Goal: Task Accomplishment & Management: Use online tool/utility

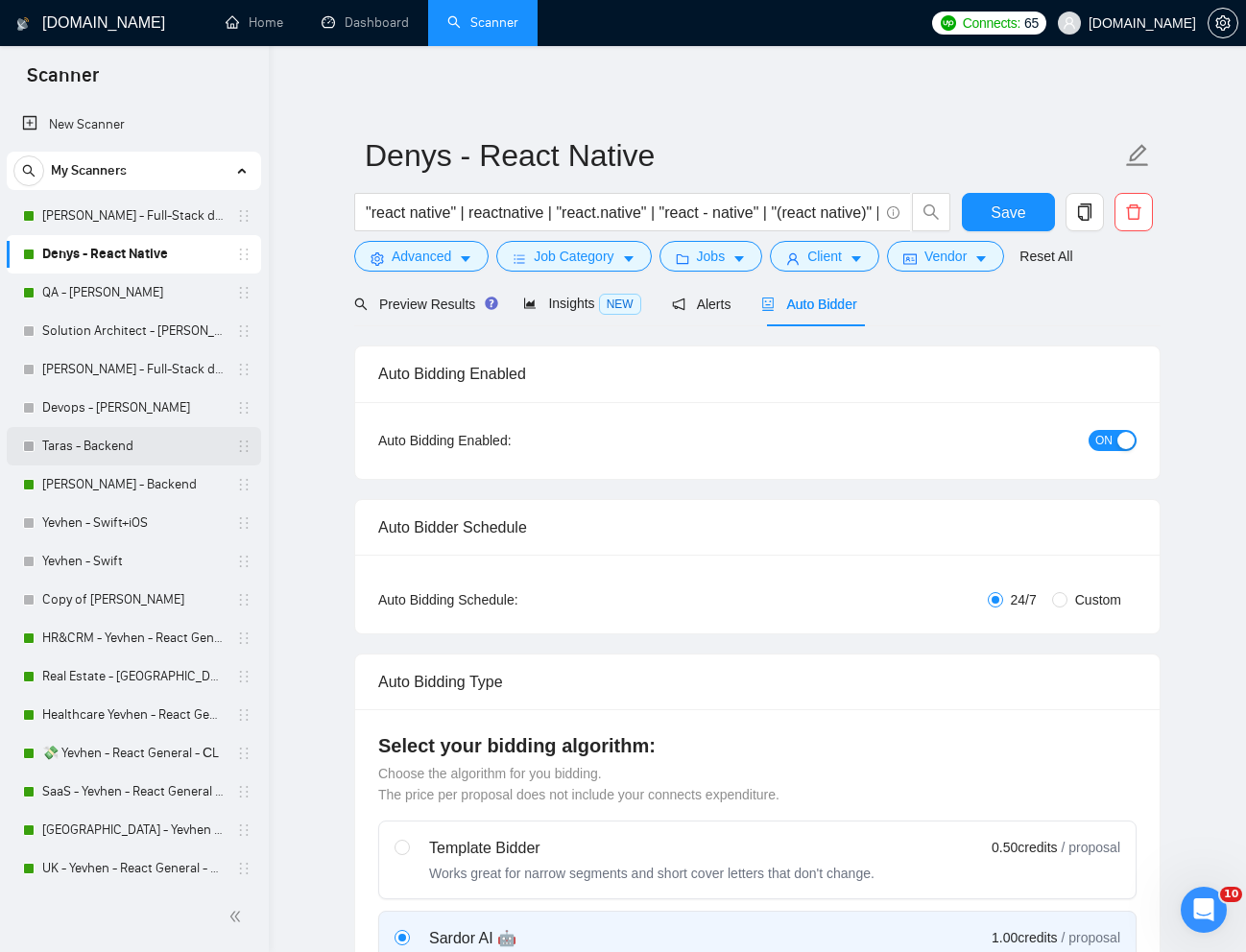
click at [115, 439] on link "Taras - Backend" at bounding box center [133, 446] width 182 height 38
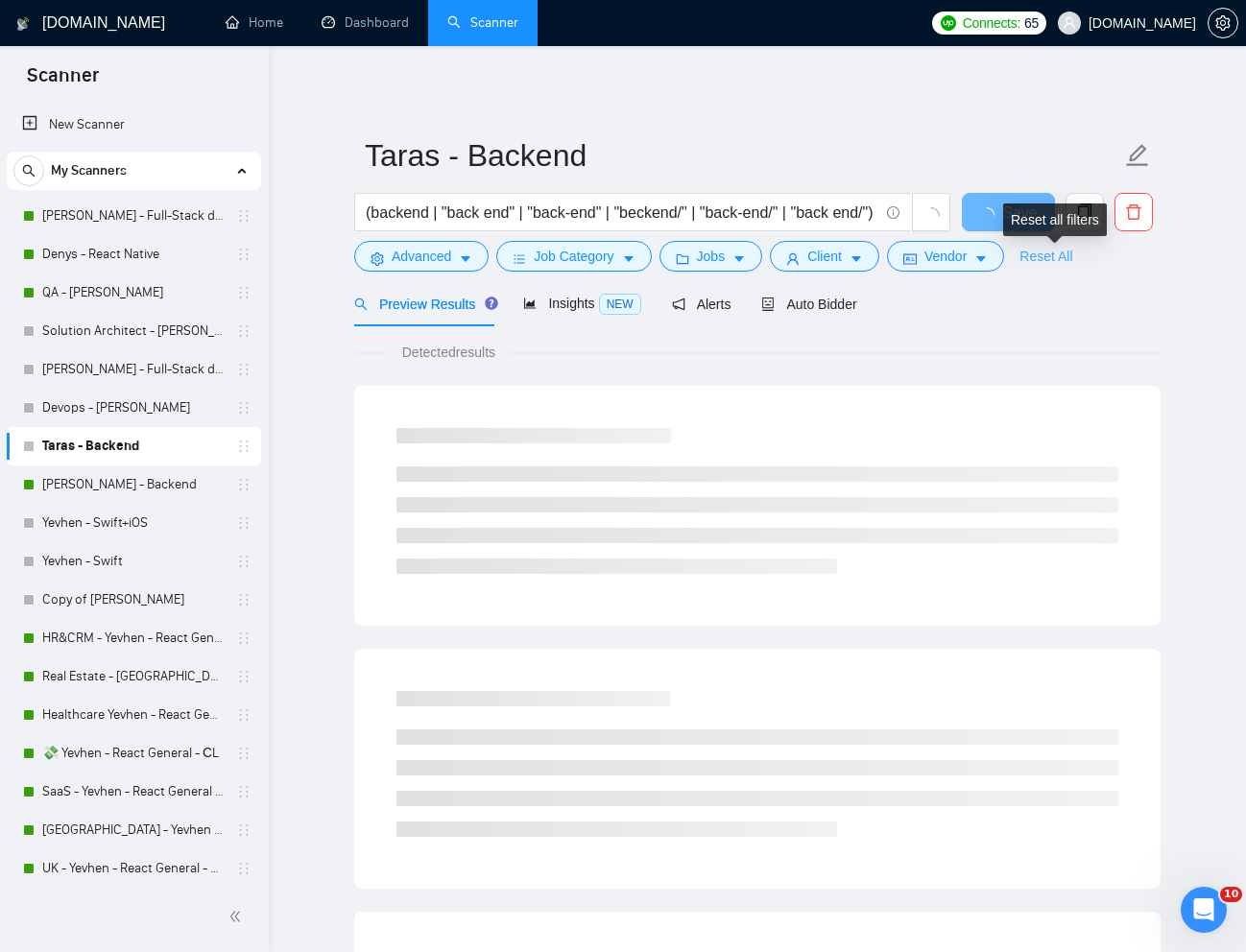
click at [1048, 262] on link "Reset All" at bounding box center [1046, 257] width 53 height 22
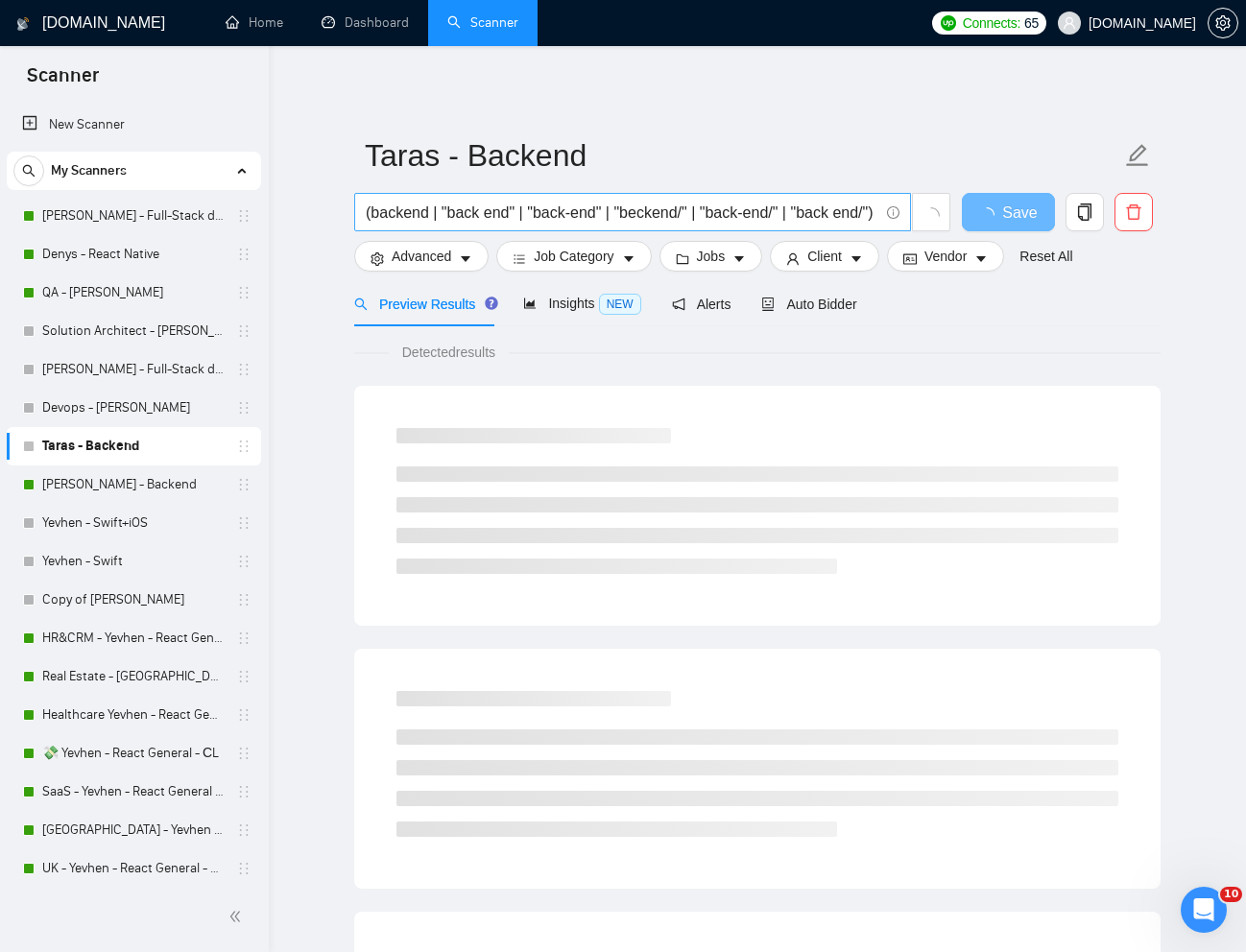
click at [706, 215] on input "(backend | "back end" | "back-end" | "beckend/" | "back-end/" | "back end/") (n…" at bounding box center [622, 213] width 513 height 24
paste input "TypeScript/Node.js Developer for Debugging & Cold Email SaaS"
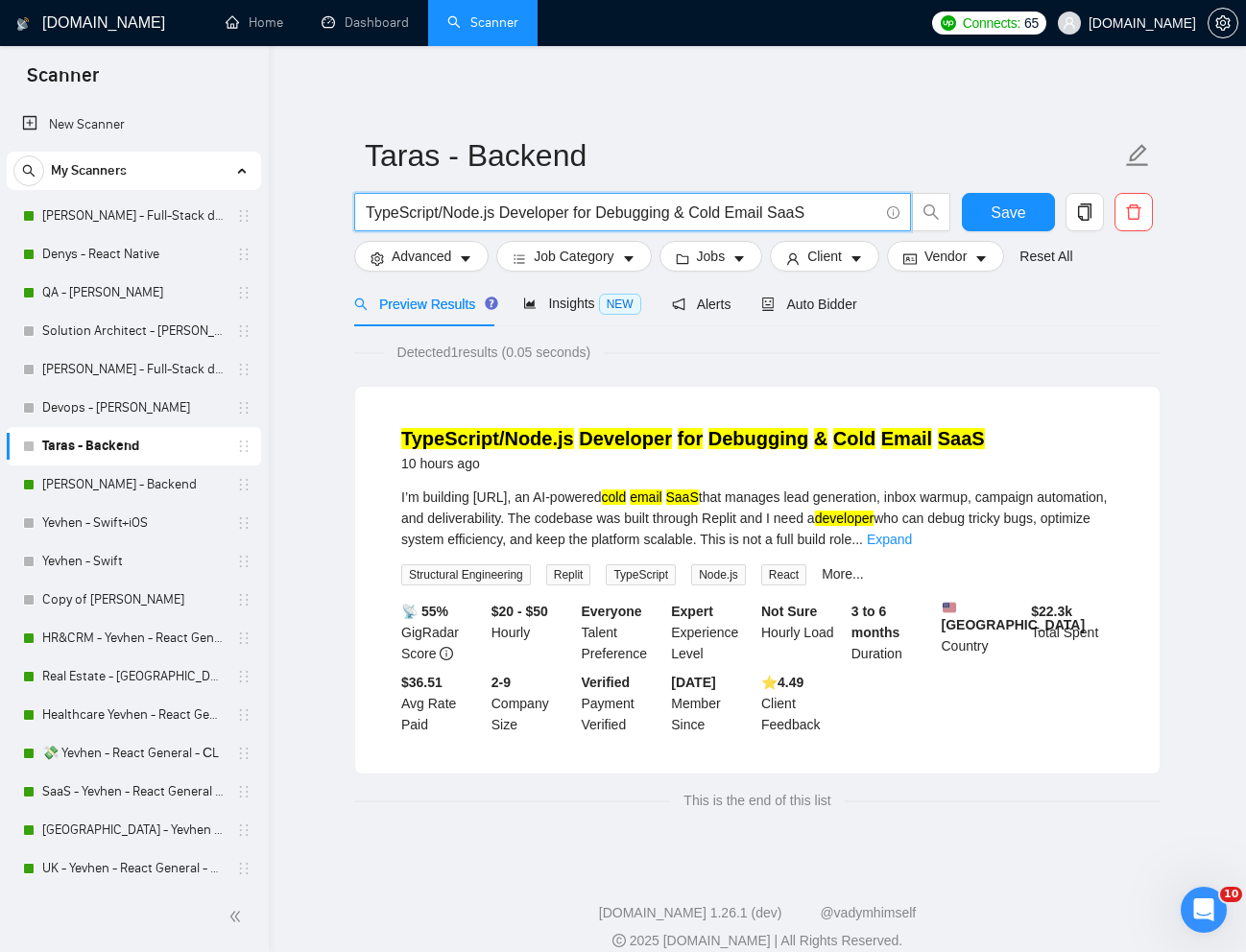
type input "TypeScript/Node.js Developer for Debugging & Cold Email SaaS"
click at [817, 306] on span "Auto Bidder" at bounding box center [808, 305] width 95 height 16
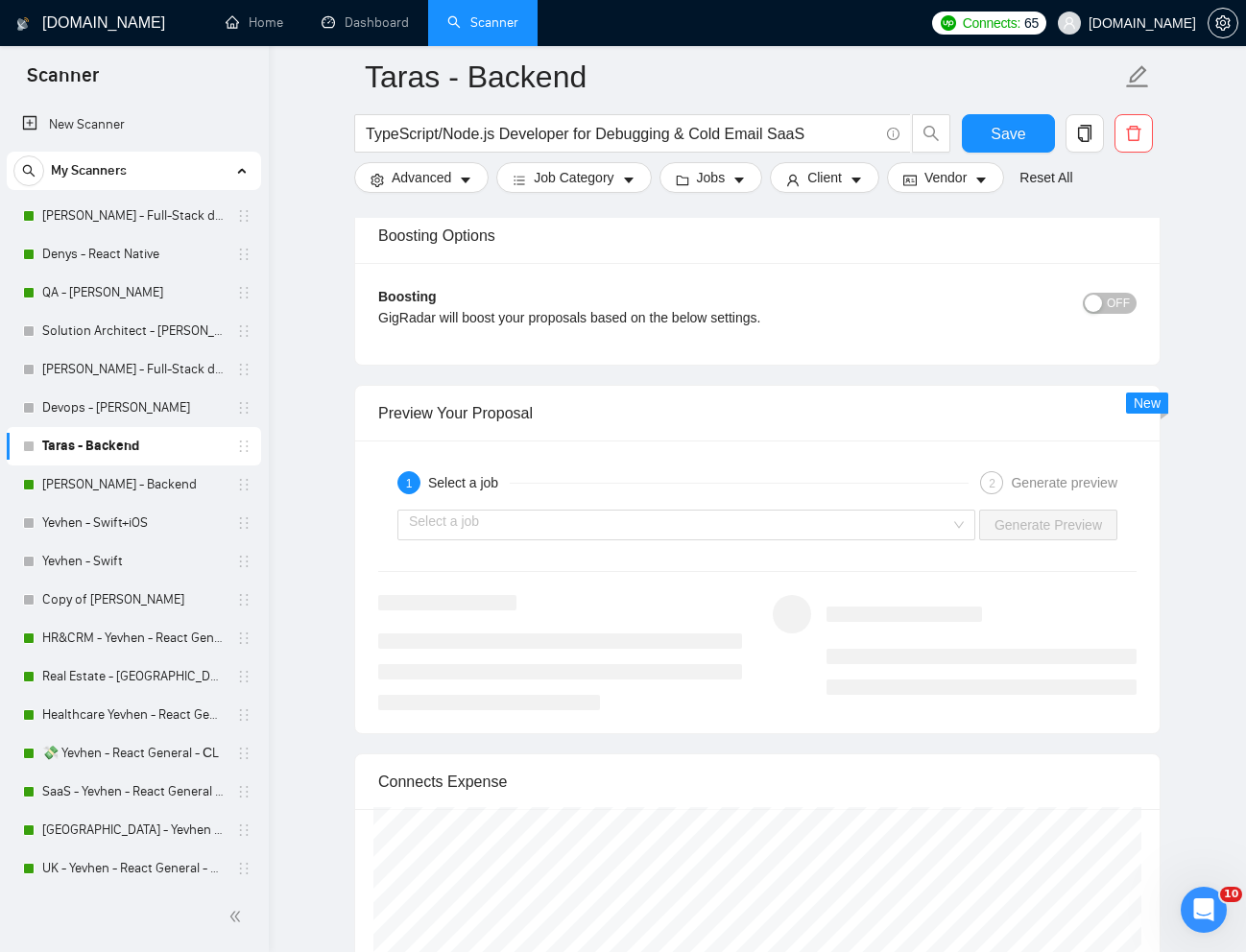
scroll to position [3415, 0]
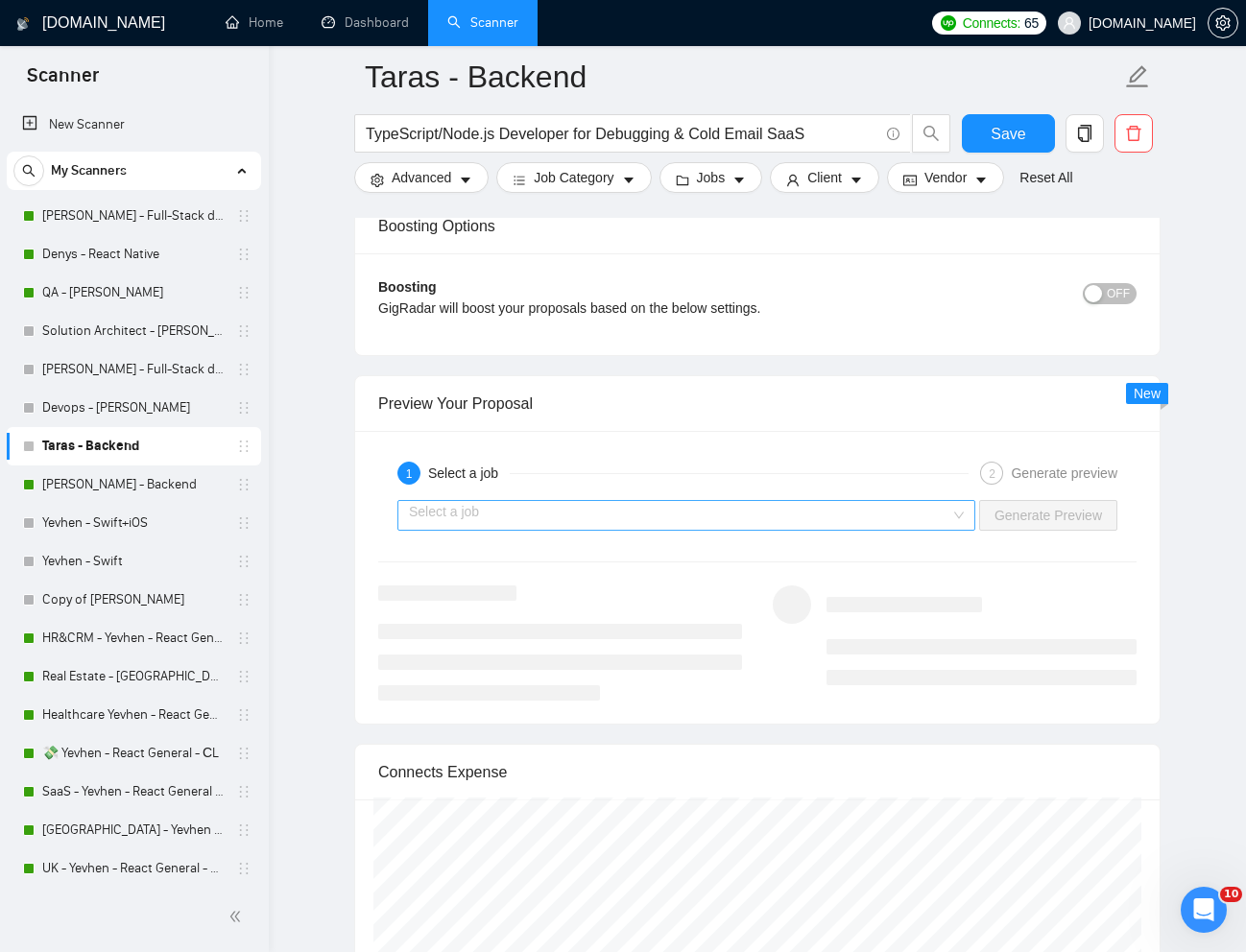
click at [891, 516] on input "search" at bounding box center [679, 515] width 541 height 28
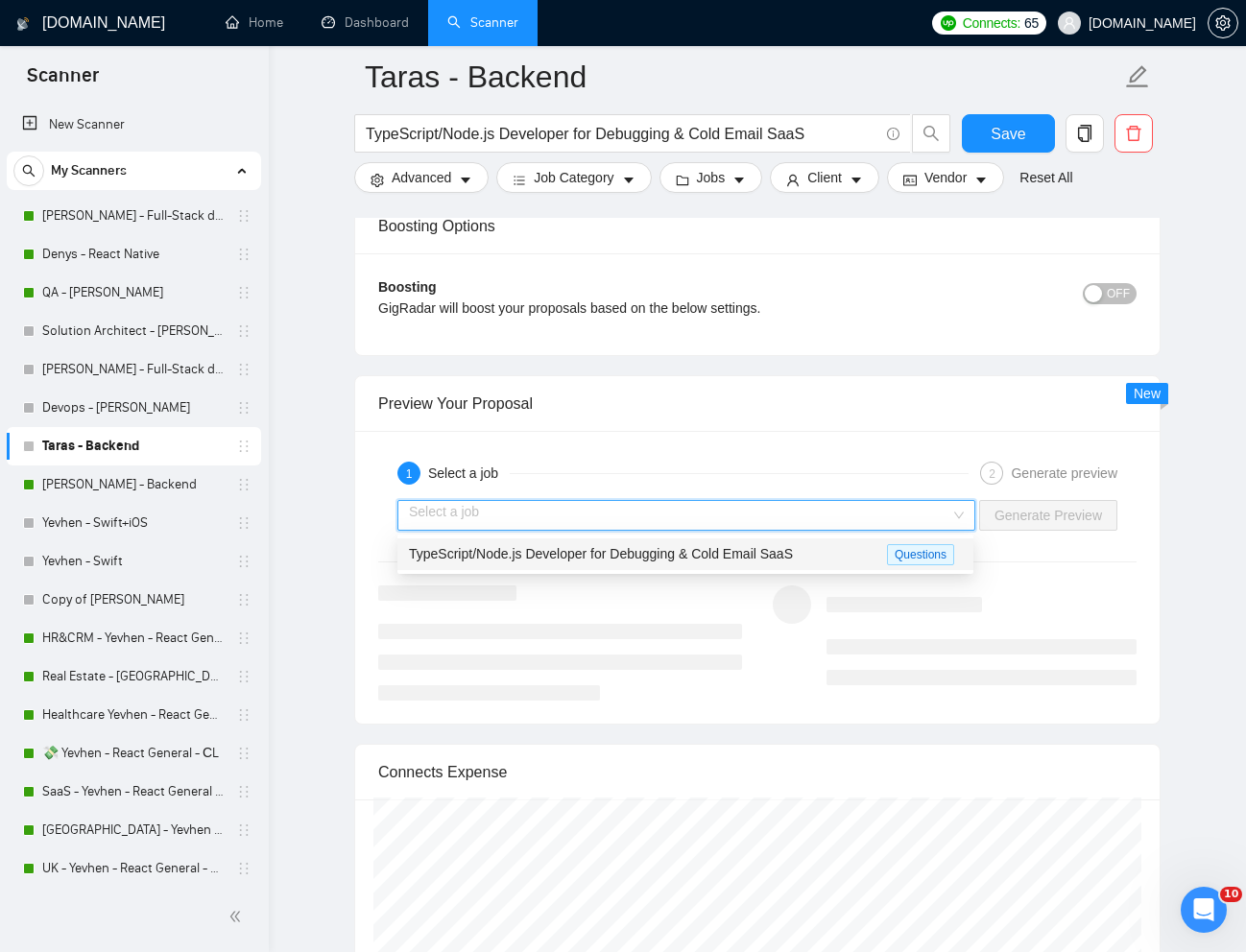
click at [792, 546] on span "TypeScript/Node.js Developer for Debugging & Cold Email SaaS" at bounding box center [601, 554] width 384 height 16
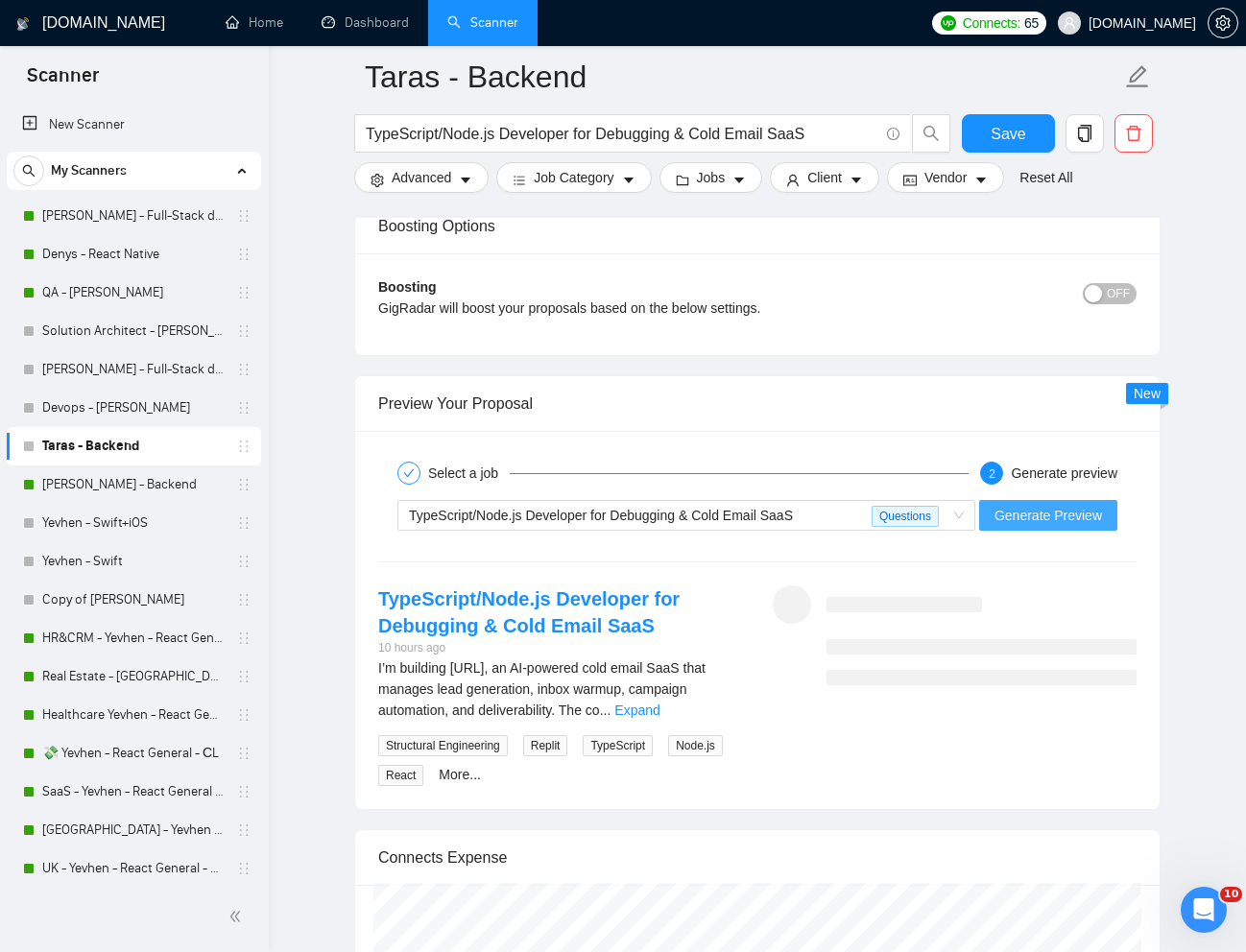
click at [1029, 506] on span "Generate Preview" at bounding box center [1048, 516] width 108 height 22
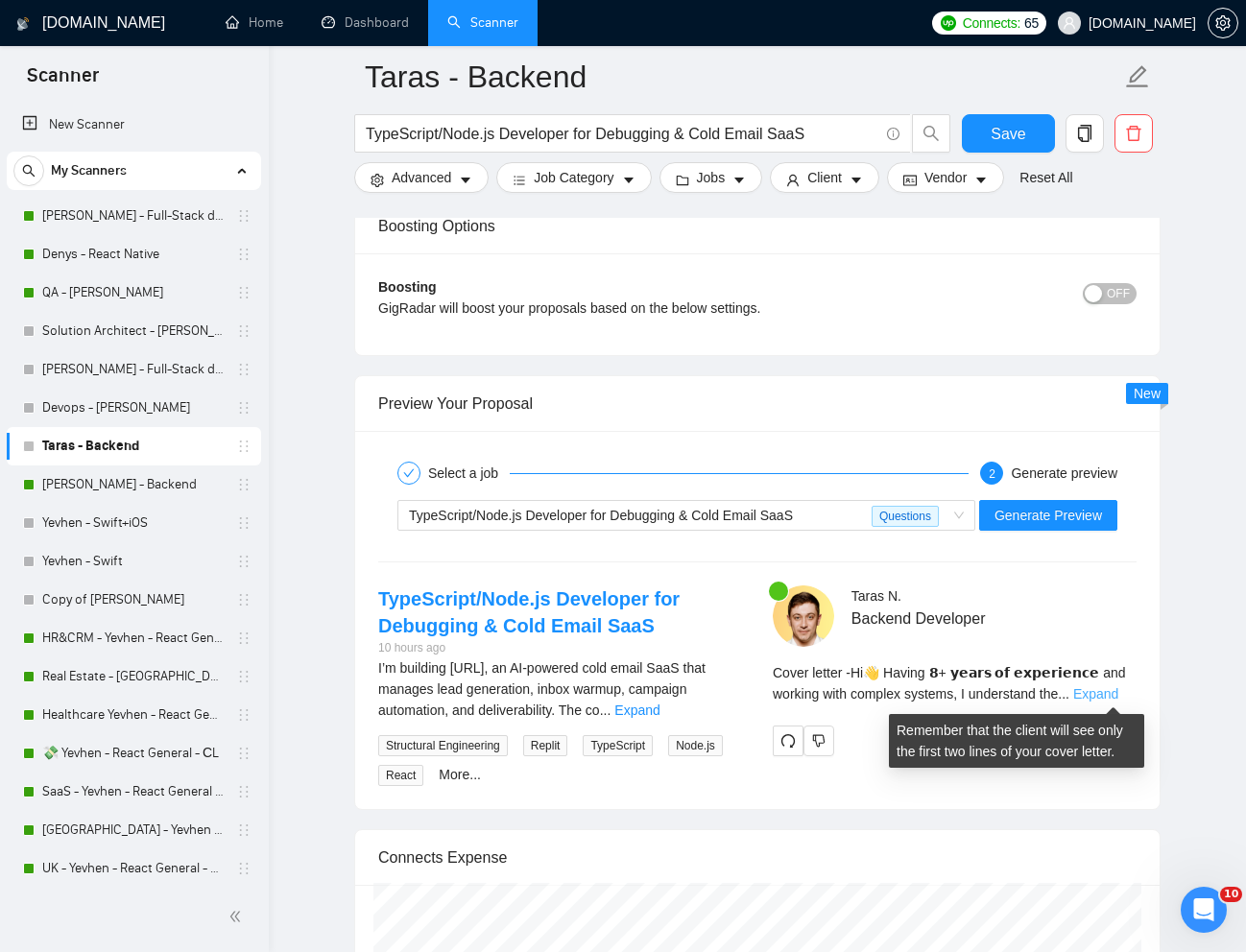
click at [1119, 690] on link "Expand" at bounding box center [1096, 694] width 45 height 16
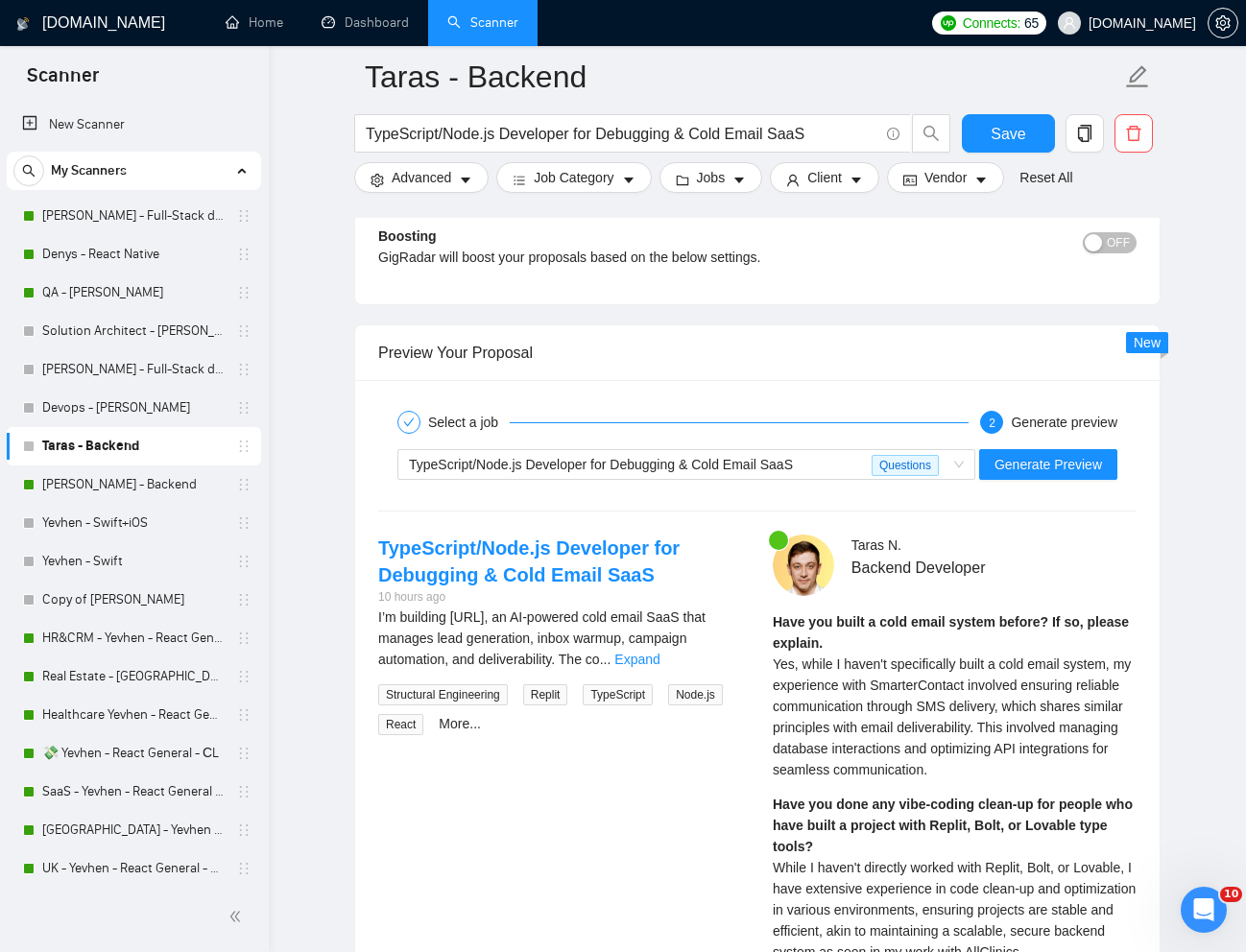
scroll to position [3467, 0]
click at [968, 663] on span "Yes, while I haven't specifically built a cold email system, my experience with…" at bounding box center [951, 716] width 358 height 121
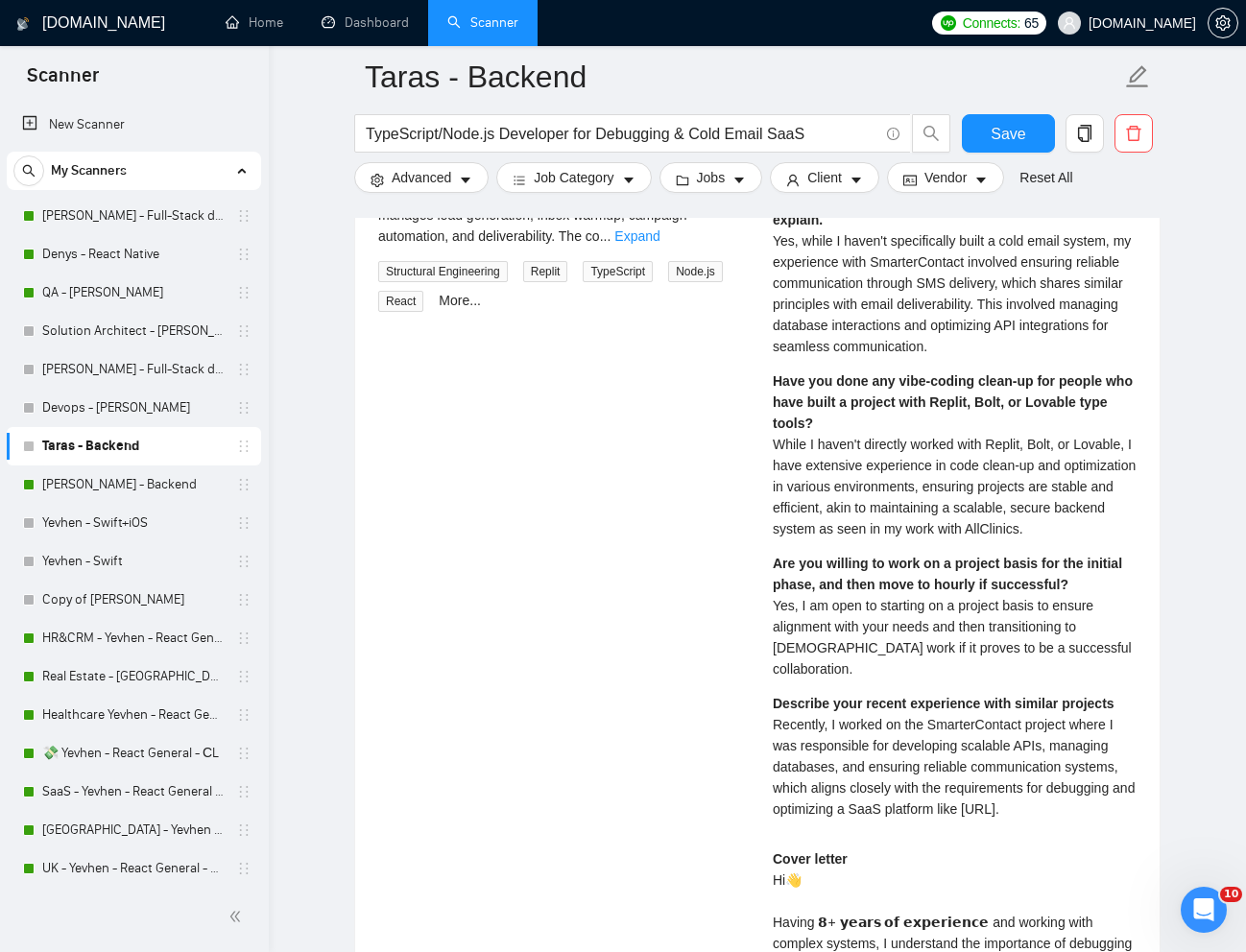
scroll to position [3899, 0]
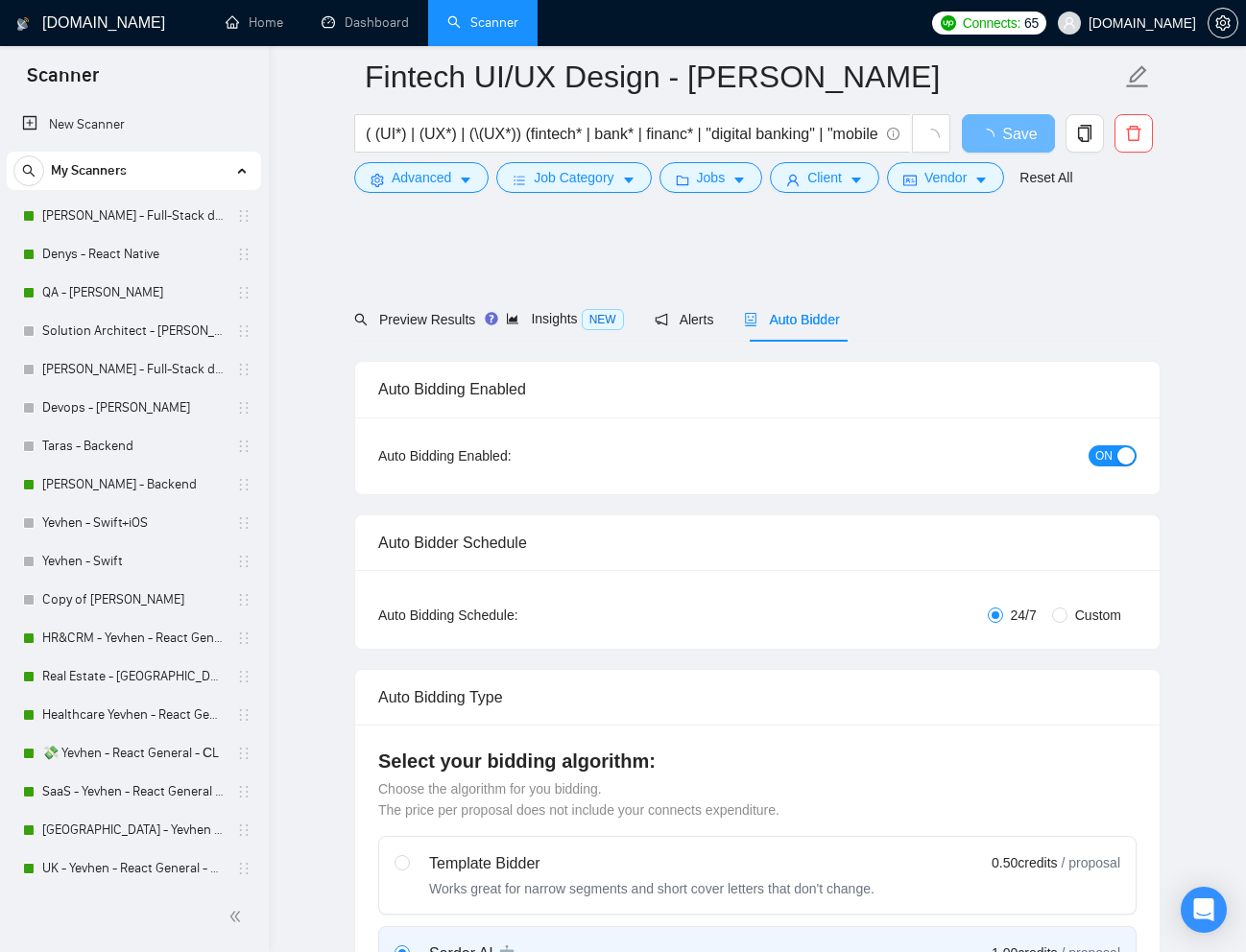
scroll to position [4087, 0]
